Goal: Task Accomplishment & Management: Use online tool/utility

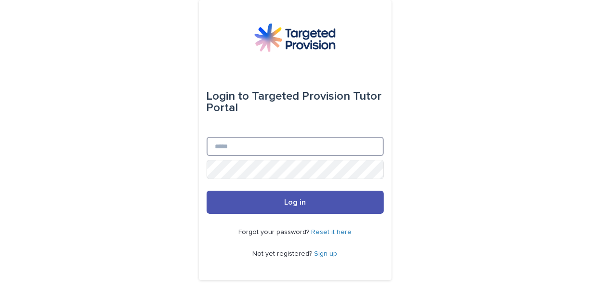
type input "**********"
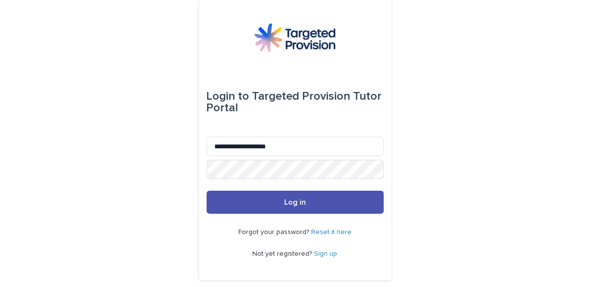
click at [283, 194] on button "Log in" at bounding box center [295, 202] width 177 height 23
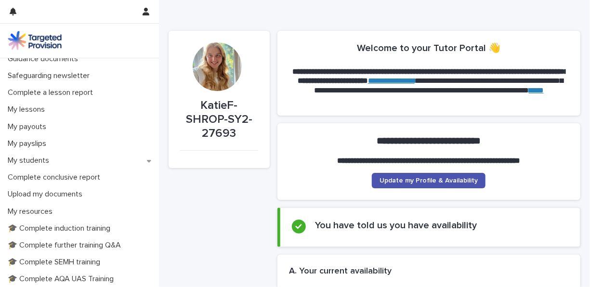
scroll to position [87, 0]
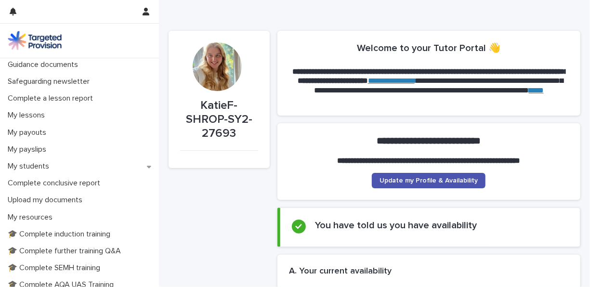
click at [58, 166] on div "My students" at bounding box center [79, 166] width 159 height 17
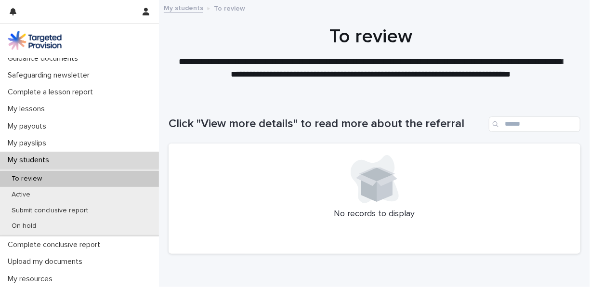
scroll to position [101, 0]
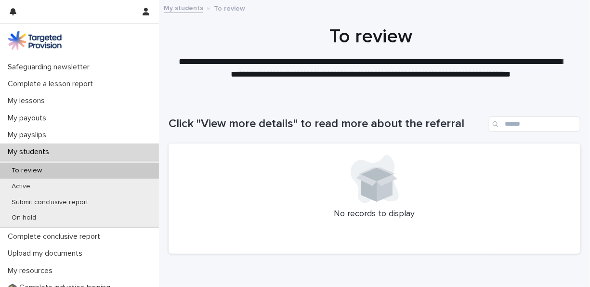
click at [25, 186] on p "Active" at bounding box center [21, 186] width 34 height 8
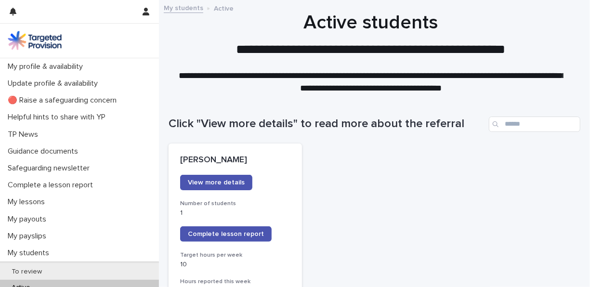
click at [222, 234] on span "Complete lesson report" at bounding box center [226, 234] width 76 height 7
